Goal: Task Accomplishment & Management: Manage account settings

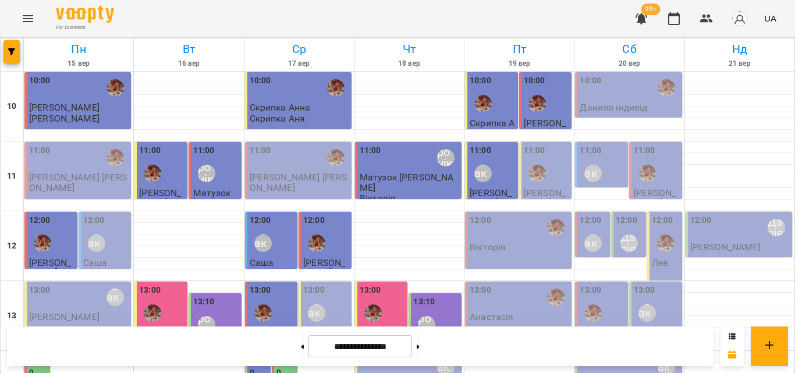
scroll to position [519, 0]
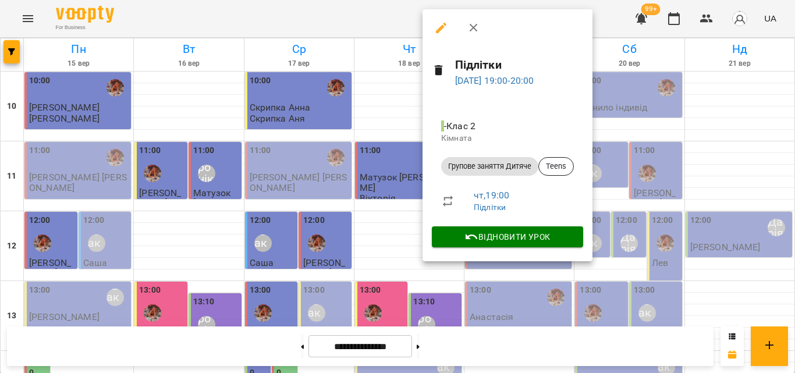
click at [373, 25] on div at bounding box center [397, 186] width 795 height 373
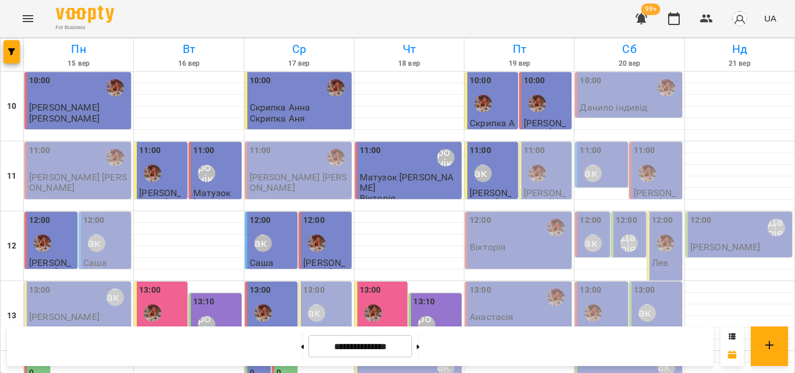
scroll to position [461, 0]
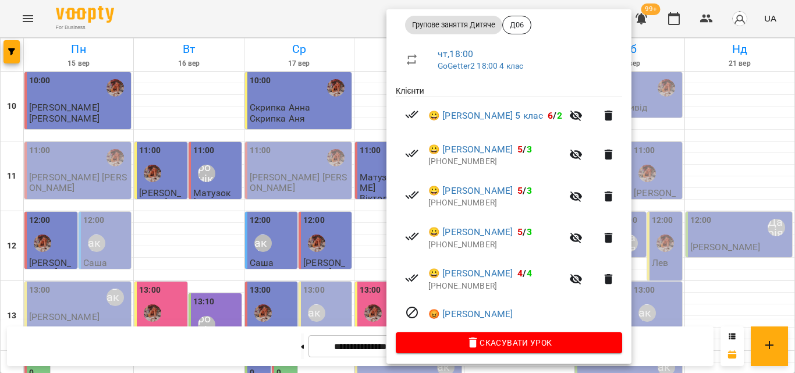
scroll to position [179, 0]
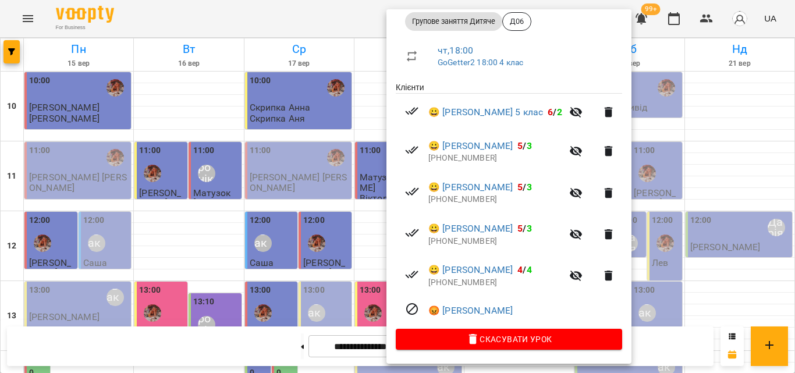
click at [355, 2] on div at bounding box center [397, 186] width 795 height 373
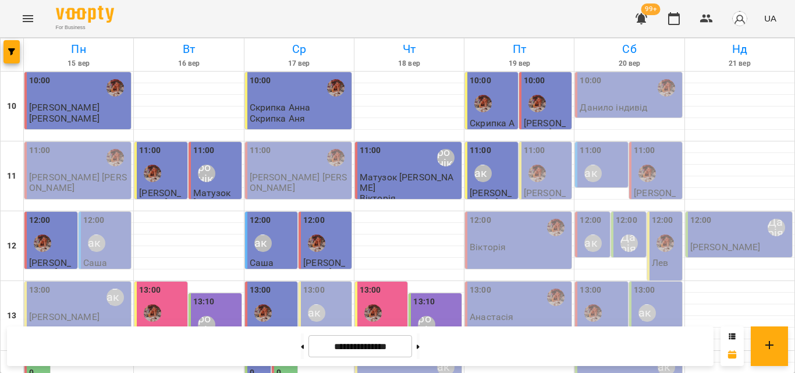
scroll to position [0, 0]
click at [511, 184] on div "11:00 [PERSON_NAME] [PERSON_NAME] [PERSON_NAME]" at bounding box center [491, 187] width 53 height 90
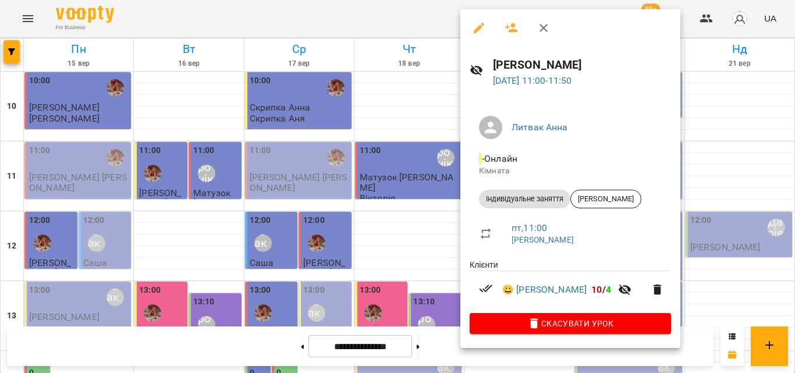
click at [405, 10] on div at bounding box center [397, 186] width 795 height 373
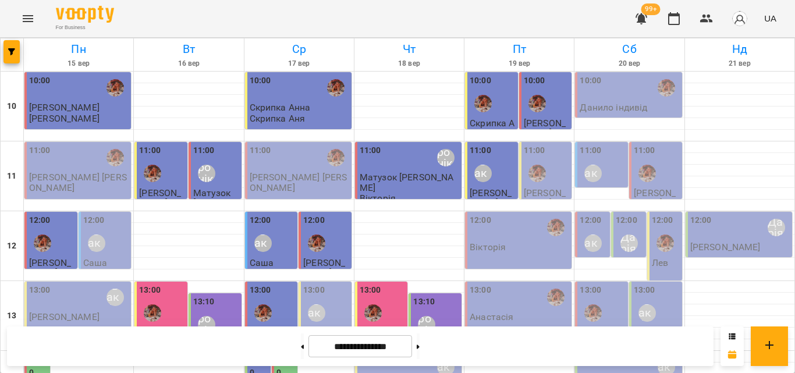
click at [541, 108] on div at bounding box center [537, 103] width 27 height 27
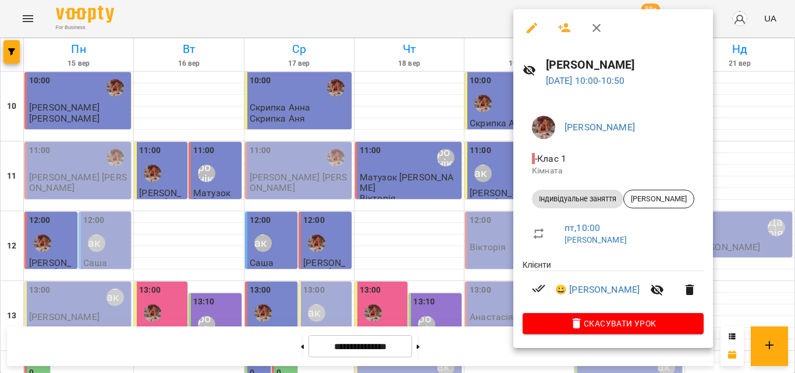
click at [463, 10] on div at bounding box center [397, 186] width 795 height 373
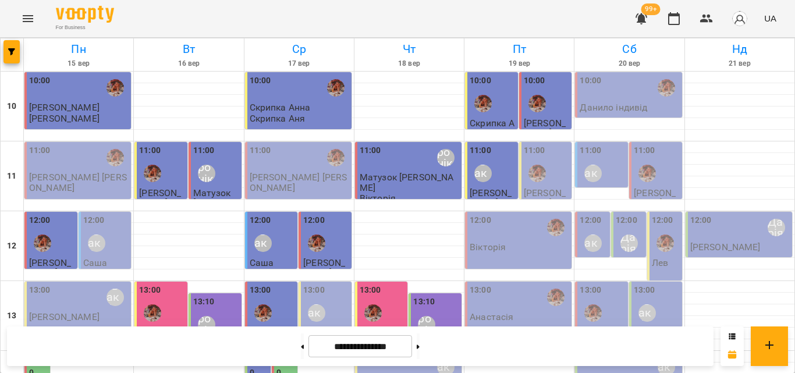
scroll to position [58, 0]
click at [527, 188] on p "[PERSON_NAME]" at bounding box center [547, 198] width 46 height 20
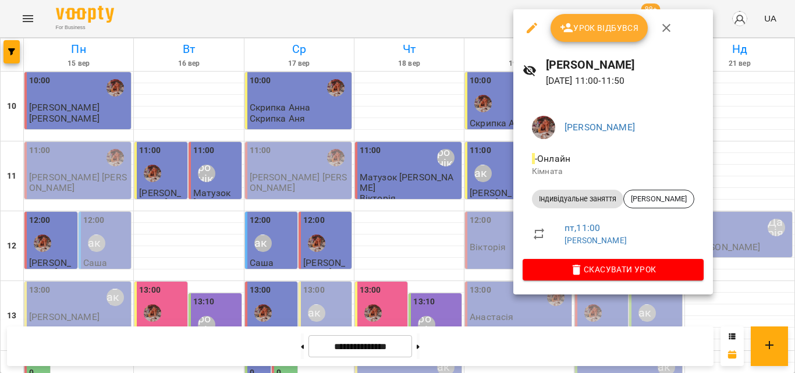
click at [464, 29] on div at bounding box center [397, 186] width 795 height 373
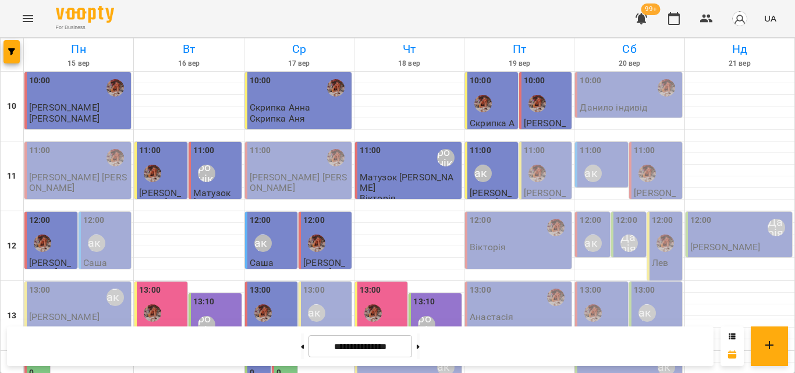
click at [499, 214] on div "12:00" at bounding box center [520, 227] width 100 height 27
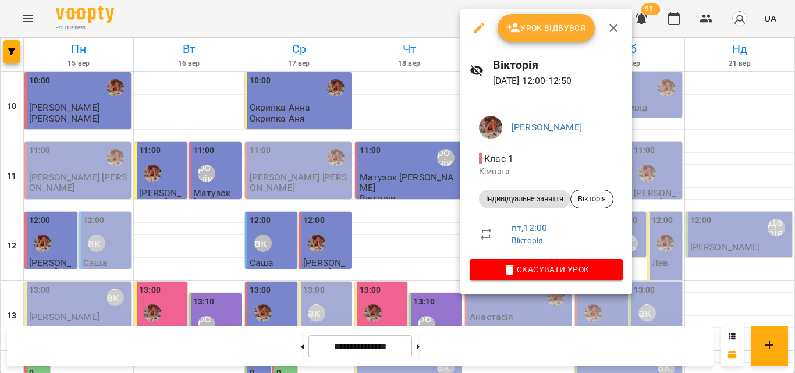
click at [428, 13] on div at bounding box center [397, 186] width 795 height 373
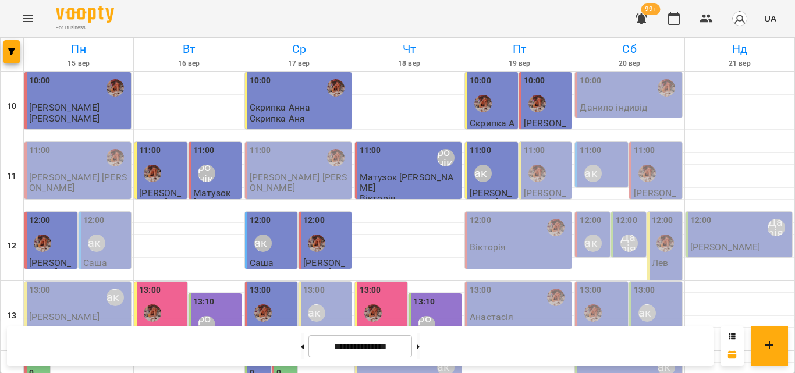
click at [524, 214] on div "12:00" at bounding box center [520, 228] width 100 height 28
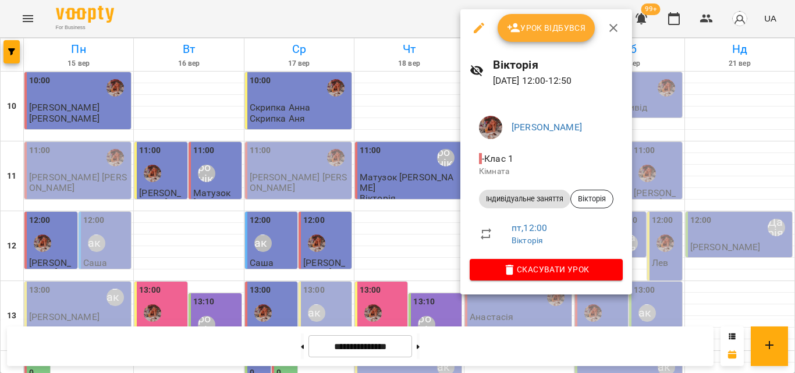
click at [365, 26] on div at bounding box center [397, 186] width 795 height 373
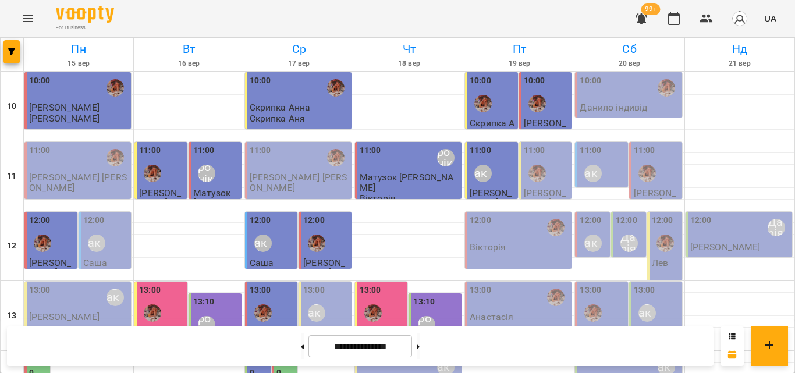
click at [523, 284] on div "13:00" at bounding box center [520, 298] width 100 height 28
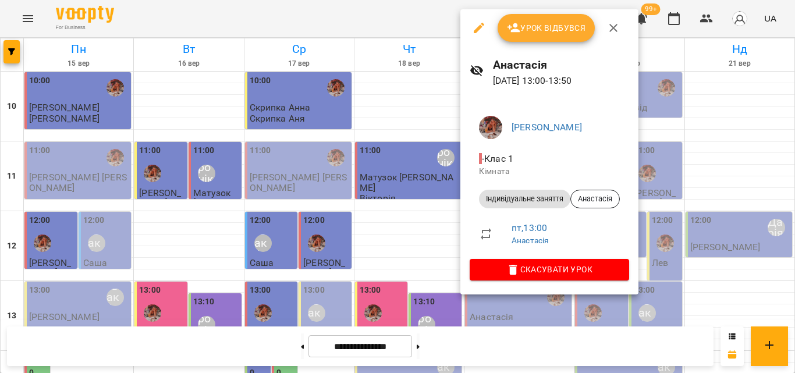
click at [426, 22] on div at bounding box center [397, 186] width 795 height 373
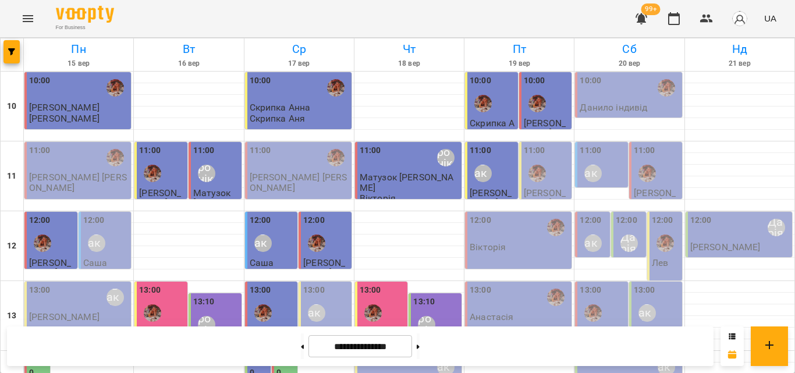
click at [523, 284] on div "13:00 [PERSON_NAME]" at bounding box center [520, 303] width 100 height 38
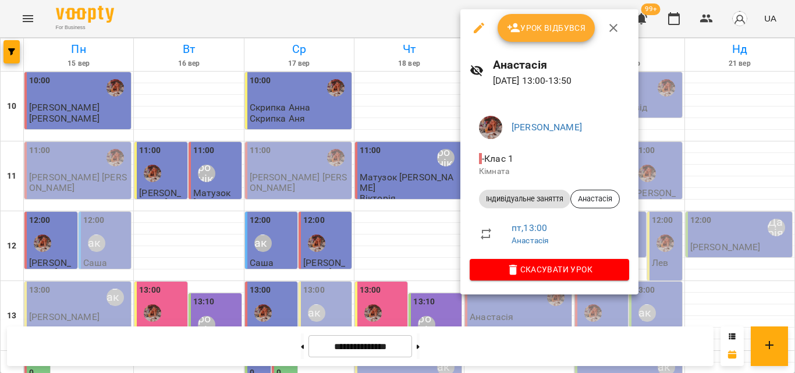
click at [370, 18] on div at bounding box center [397, 186] width 795 height 373
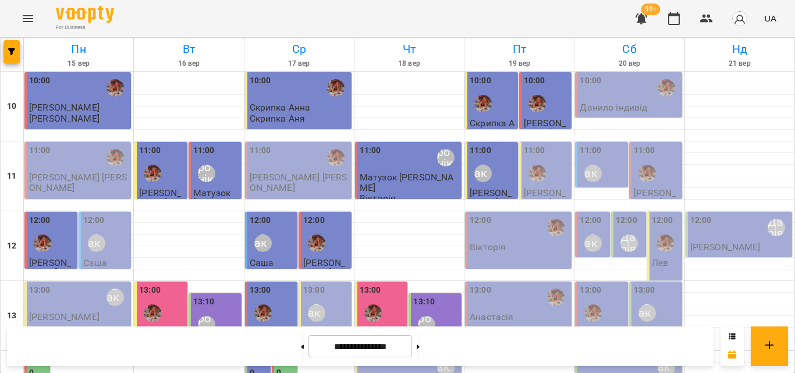
click at [496, 312] on p "Анастасія" at bounding box center [492, 317] width 44 height 10
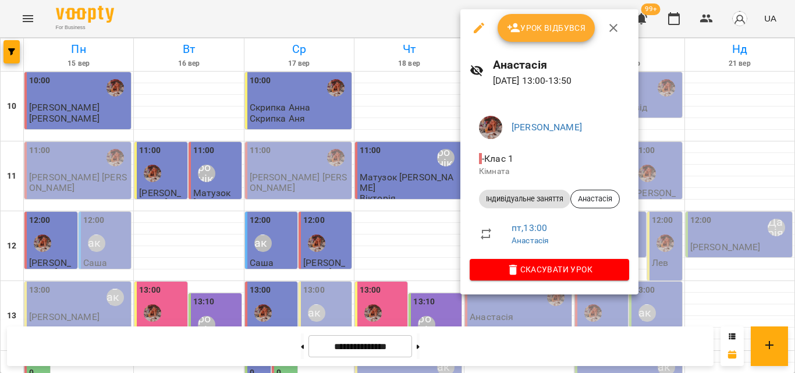
click at [529, 27] on span "Урок відбувся" at bounding box center [546, 28] width 79 height 14
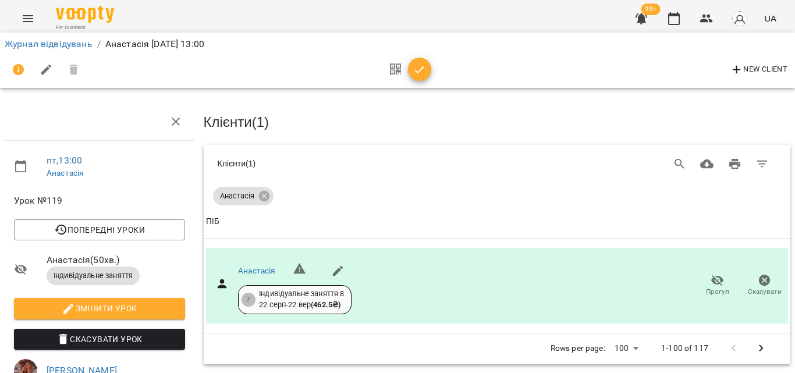
click at [434, 75] on div "New Client" at bounding box center [398, 70] width 786 height 28
click at [418, 64] on icon "button" at bounding box center [420, 70] width 14 height 14
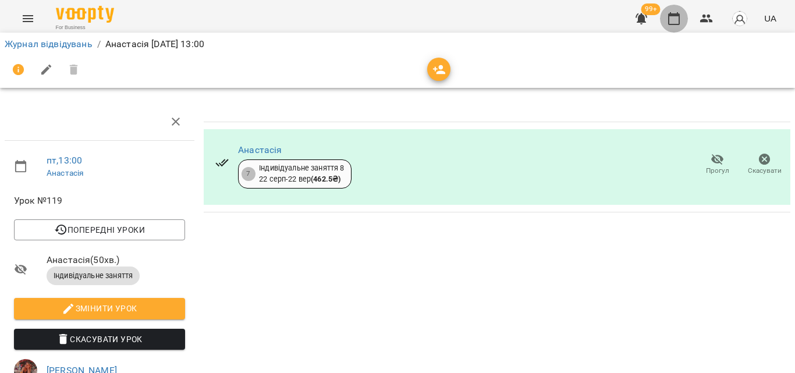
click at [668, 9] on button "button" at bounding box center [674, 19] width 28 height 28
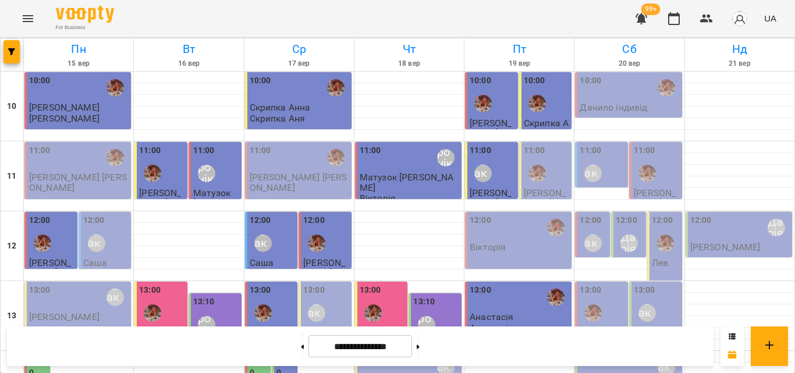
scroll to position [286, 0]
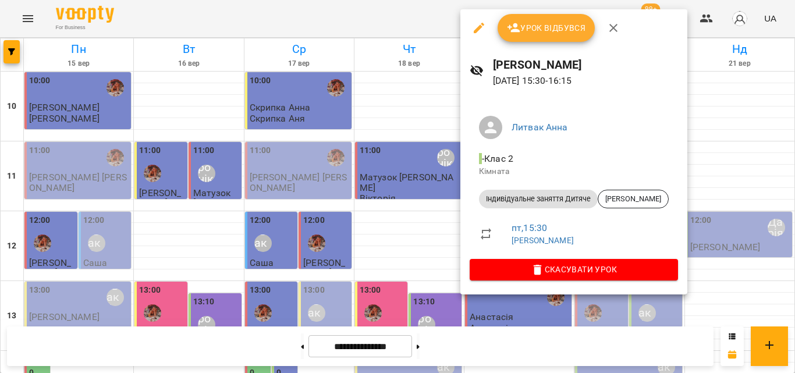
click at [411, 17] on div at bounding box center [397, 186] width 795 height 373
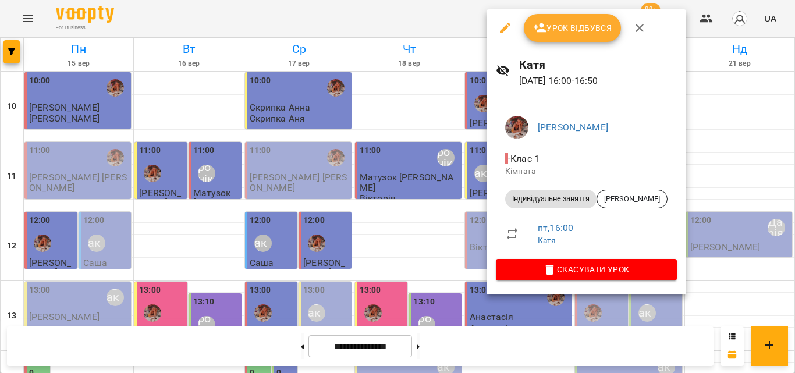
click at [459, 16] on div at bounding box center [397, 186] width 795 height 373
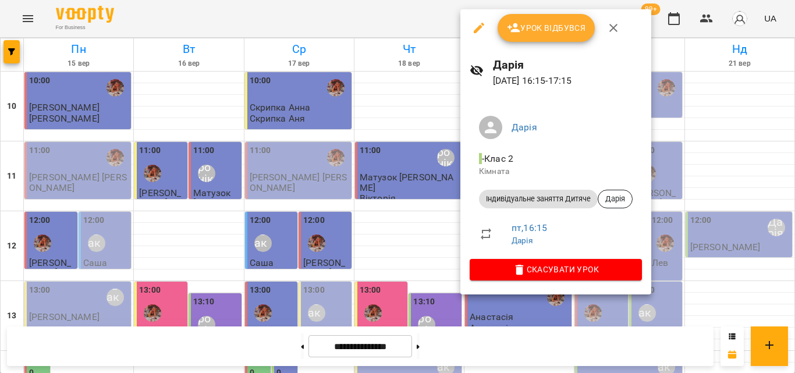
click at [450, 14] on div at bounding box center [397, 186] width 795 height 373
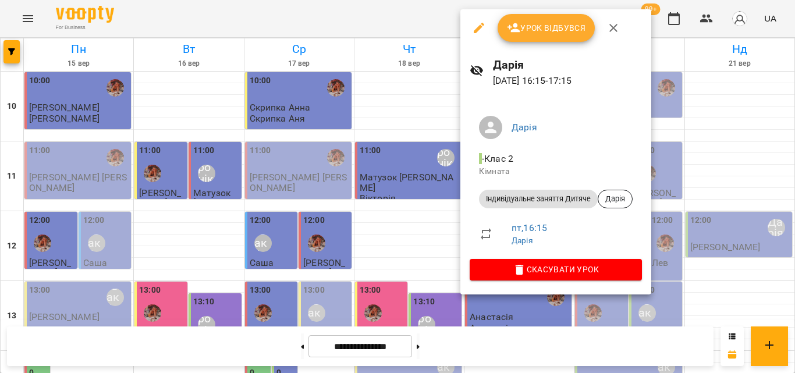
click at [388, 12] on div at bounding box center [397, 186] width 795 height 373
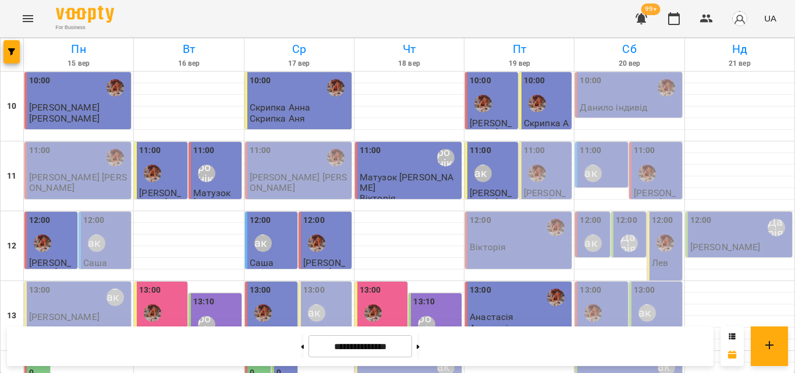
scroll to position [345, 0]
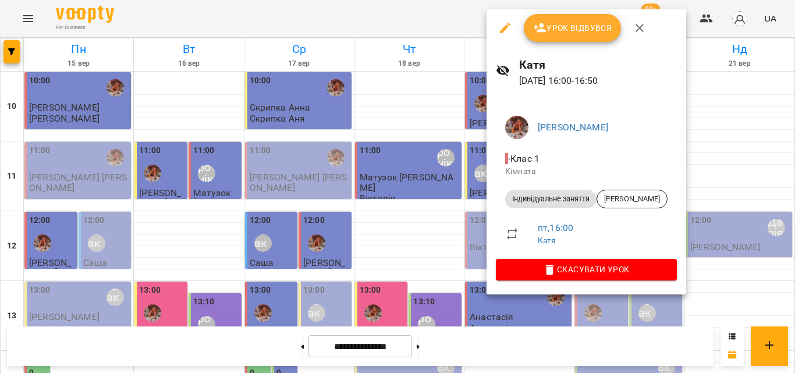
click at [394, 21] on div at bounding box center [397, 186] width 795 height 373
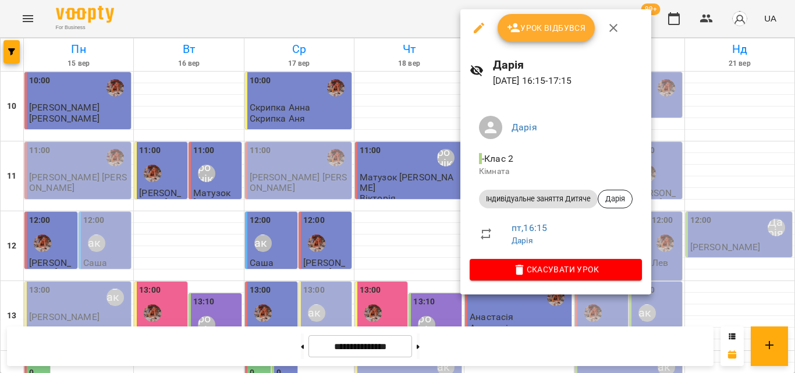
click at [407, 20] on div at bounding box center [397, 186] width 795 height 373
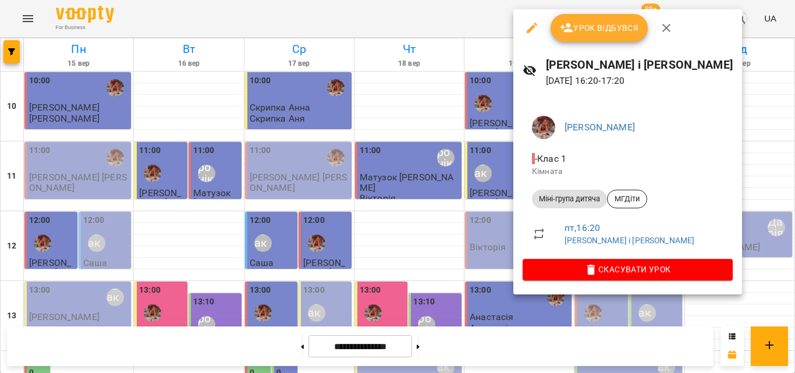
click at [429, 1] on div at bounding box center [397, 186] width 795 height 373
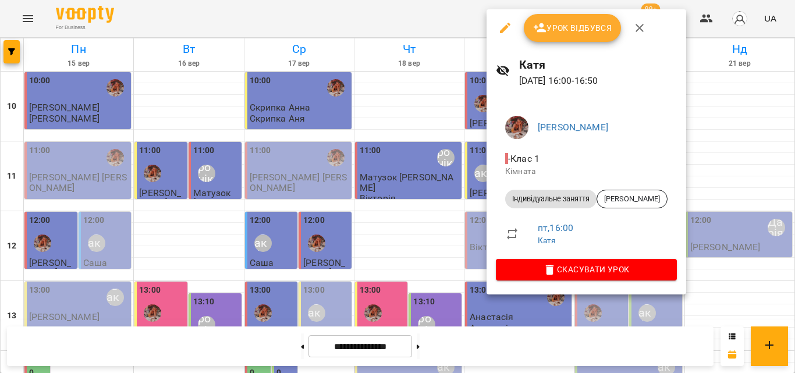
click at [435, 22] on div at bounding box center [397, 186] width 795 height 373
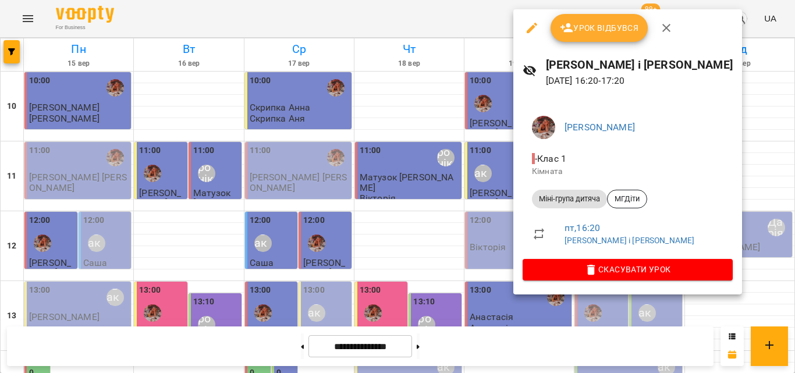
click at [435, 26] on div at bounding box center [397, 186] width 795 height 373
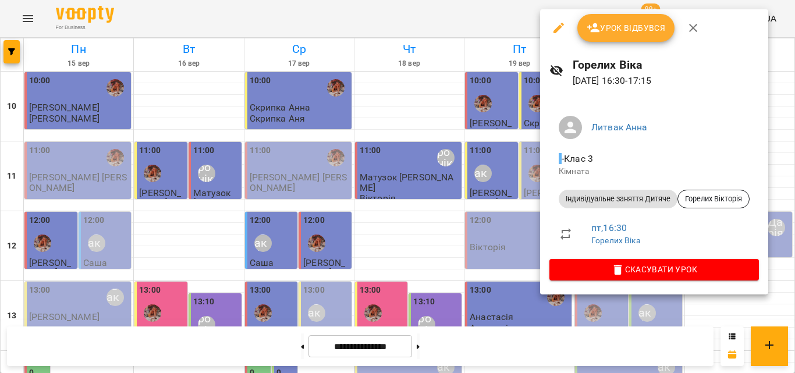
click at [484, 30] on div at bounding box center [397, 186] width 795 height 373
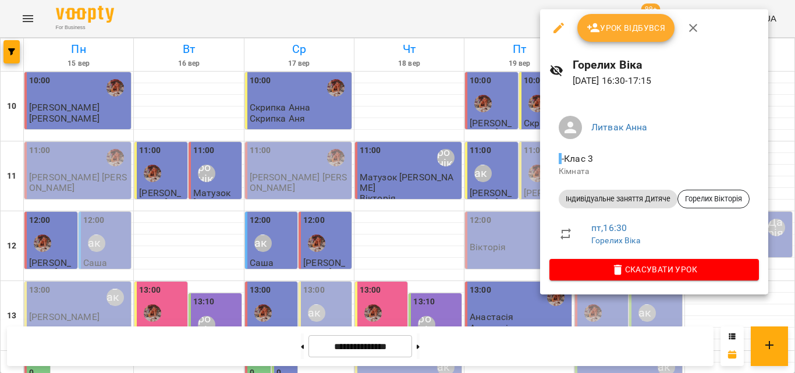
click at [491, 22] on div at bounding box center [397, 186] width 795 height 373
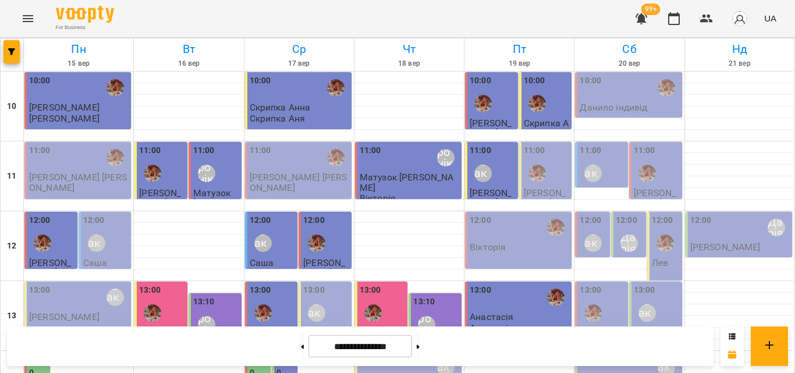
scroll to position [403, 0]
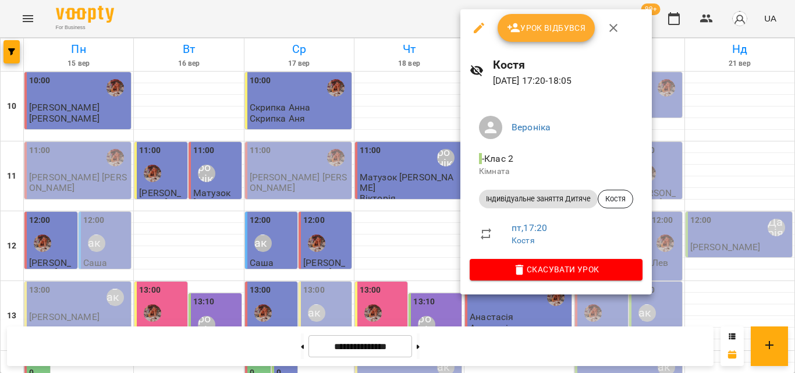
click at [359, 17] on div at bounding box center [397, 186] width 795 height 373
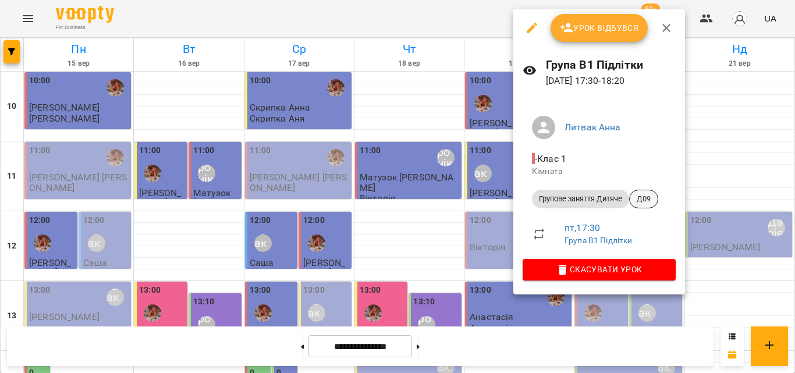
click at [641, 204] on span "Д09" at bounding box center [644, 199] width 28 height 10
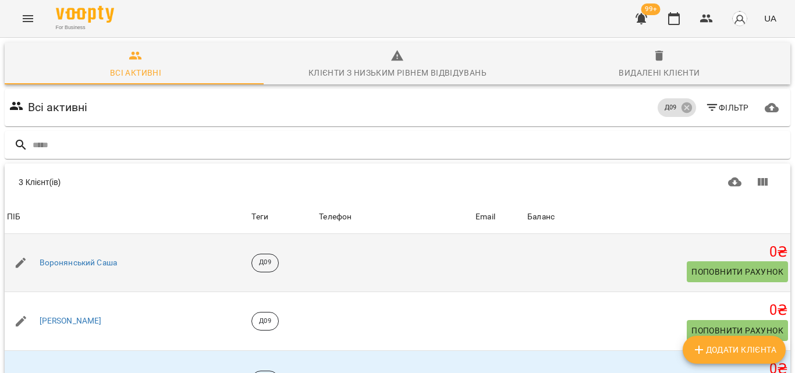
scroll to position [62, 0]
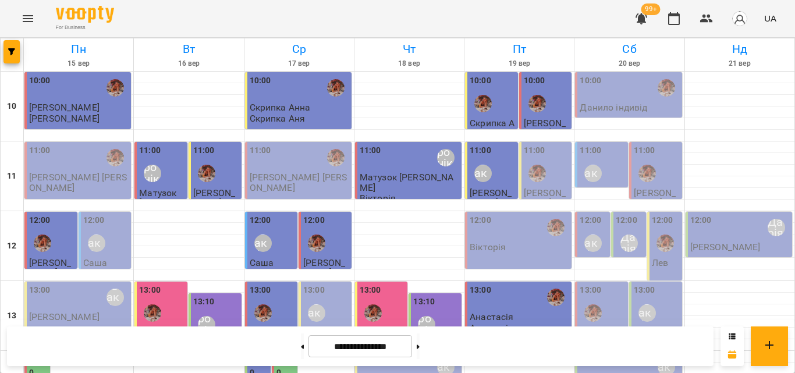
scroll to position [461, 0]
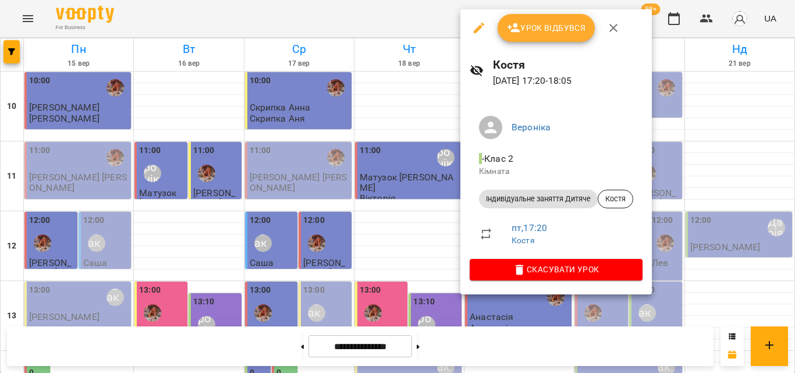
click at [421, 16] on div at bounding box center [397, 186] width 795 height 373
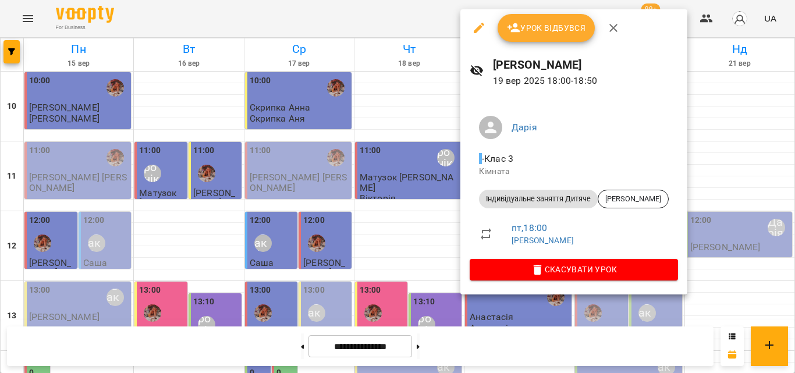
click at [398, 20] on div at bounding box center [397, 186] width 795 height 373
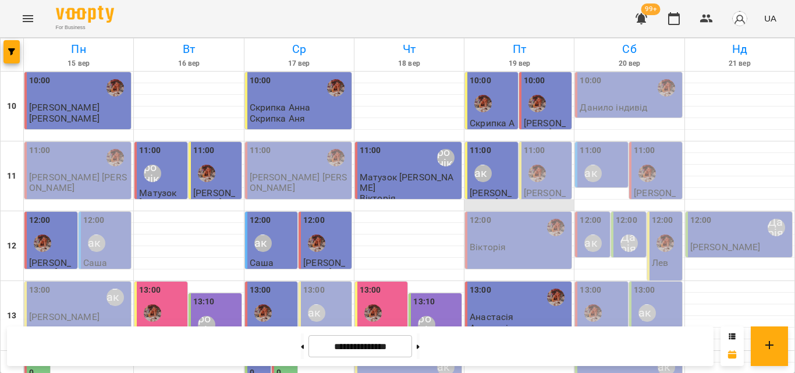
scroll to position [291, 0]
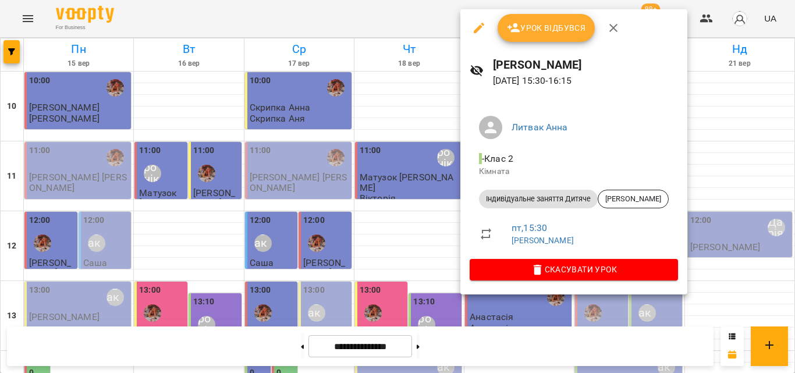
click at [410, 19] on div at bounding box center [397, 186] width 795 height 373
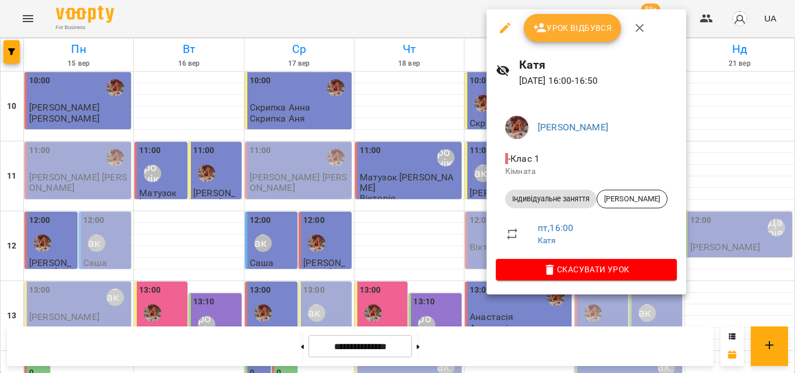
click at [388, 14] on div at bounding box center [397, 186] width 795 height 373
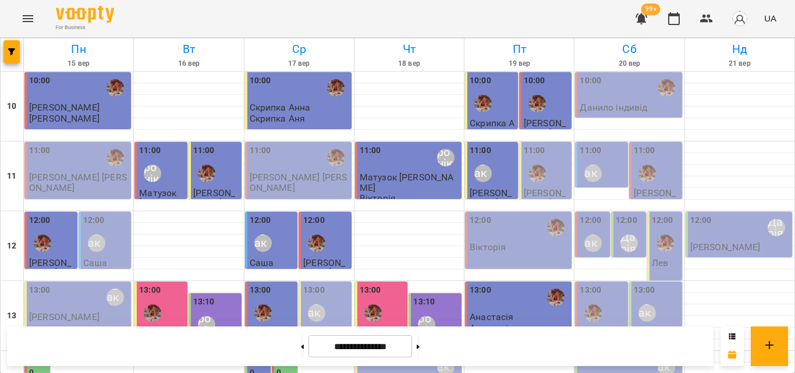
scroll to position [349, 0]
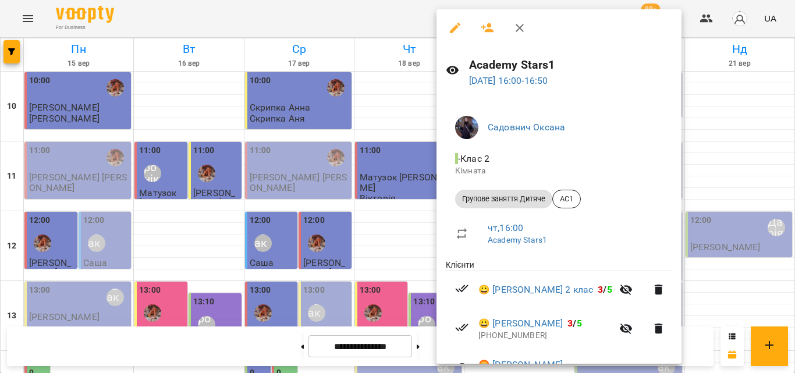
click at [400, 24] on div at bounding box center [397, 186] width 795 height 373
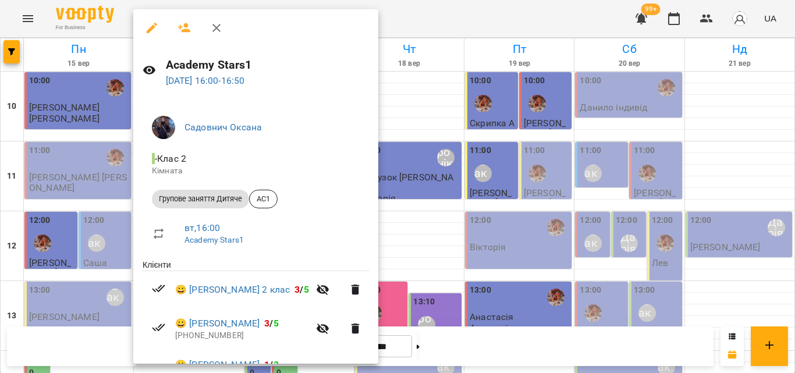
scroll to position [69, 0]
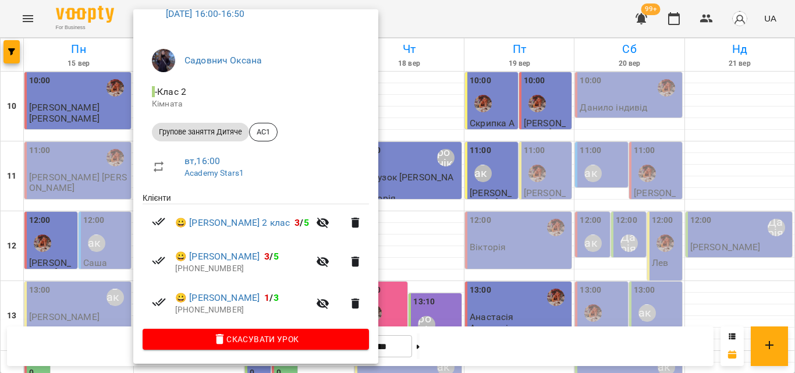
click at [483, 20] on div at bounding box center [397, 186] width 795 height 373
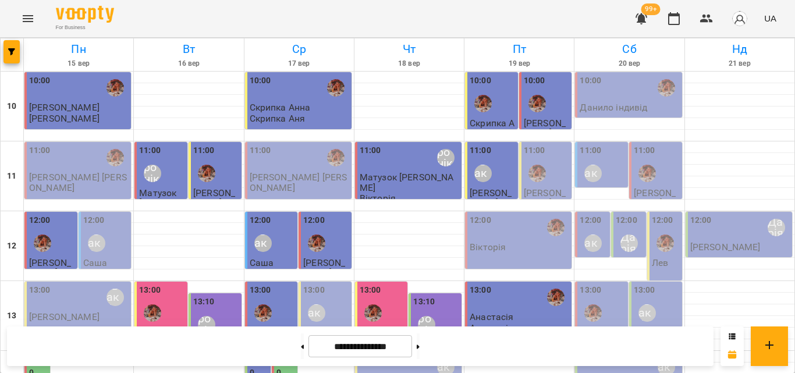
scroll to position [286, 0]
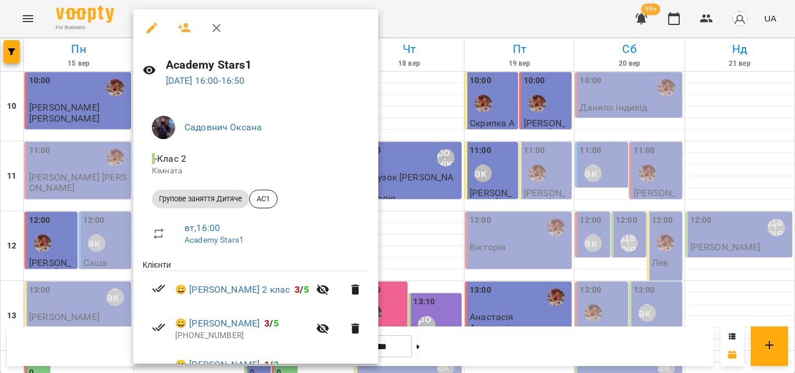
scroll to position [69, 0]
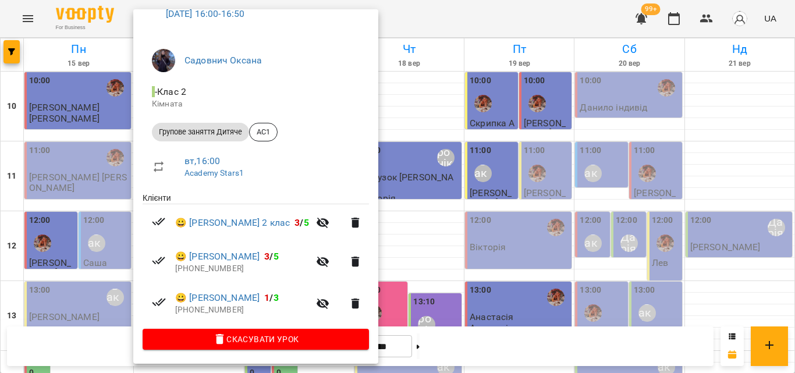
click at [437, 17] on div at bounding box center [397, 186] width 795 height 373
